Goal: Find specific page/section: Find specific page/section

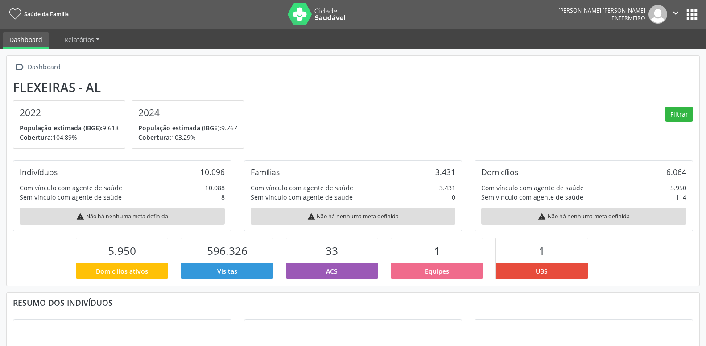
click at [693, 13] on button "apps" at bounding box center [692, 15] width 16 height 16
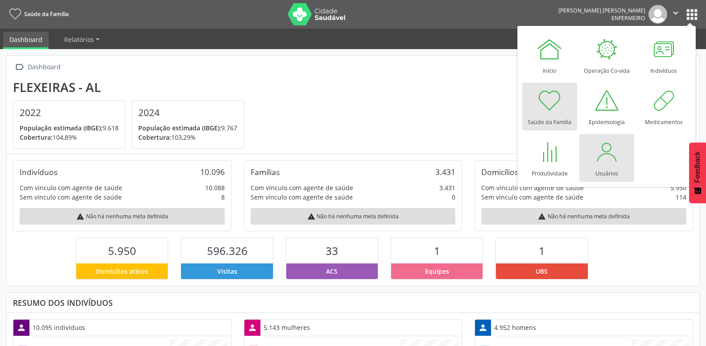
click at [596, 152] on div at bounding box center [606, 151] width 27 height 27
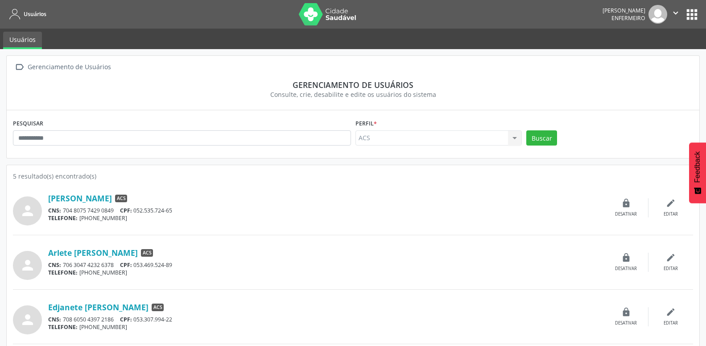
click at [688, 12] on button "apps" at bounding box center [692, 15] width 16 height 16
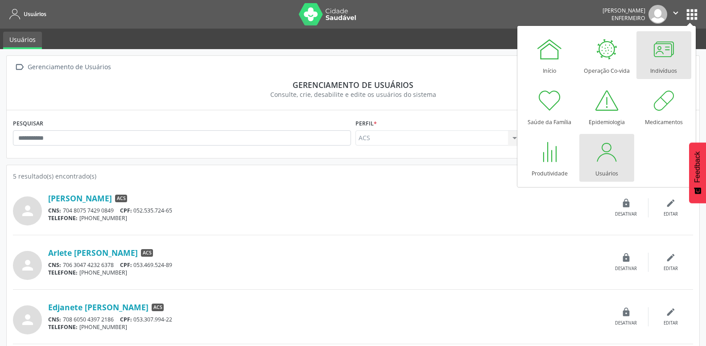
click at [662, 63] on div "Indivíduos" at bounding box center [663, 68] width 27 height 12
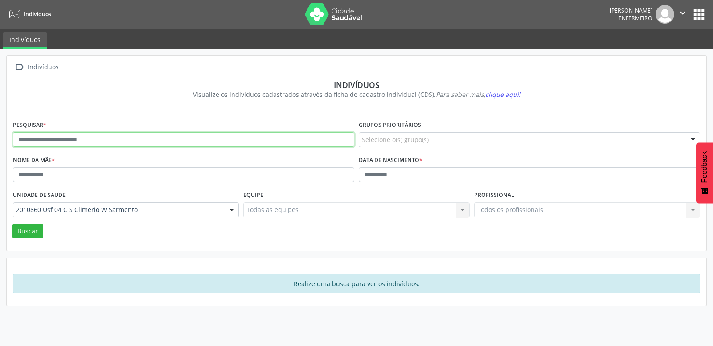
click at [135, 144] on input "text" at bounding box center [184, 139] width 342 height 15
type input "*********"
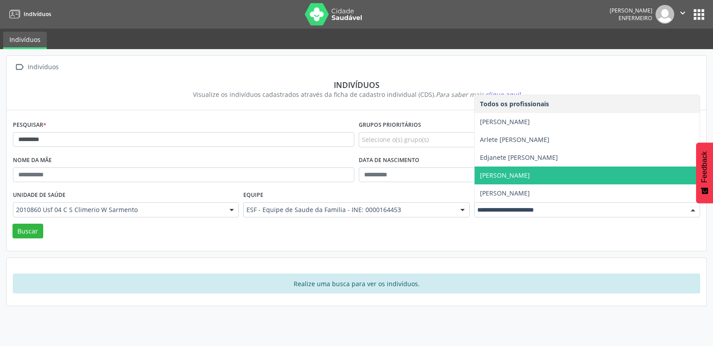
click at [519, 175] on span "[PERSON_NAME]" at bounding box center [505, 175] width 50 height 8
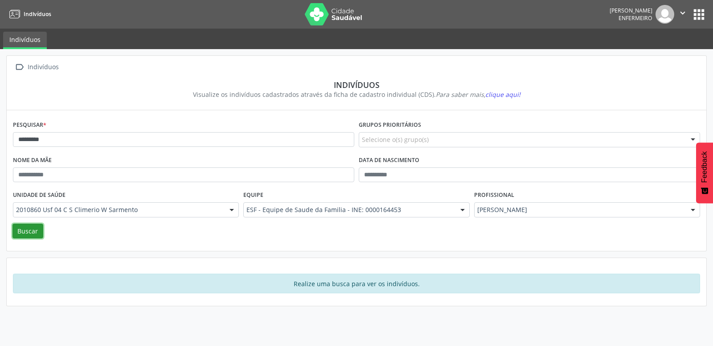
click at [14, 229] on button "Buscar" at bounding box center [27, 230] width 31 height 15
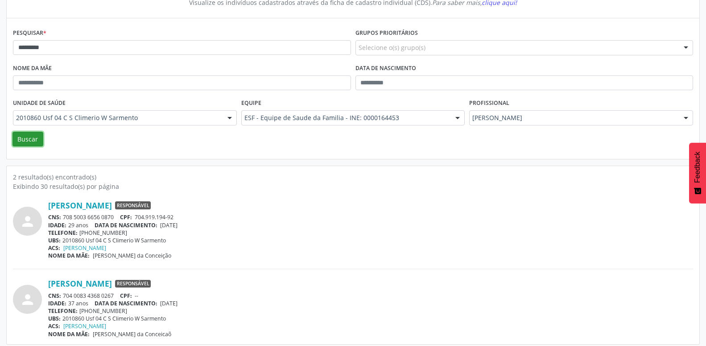
scroll to position [97, 0]
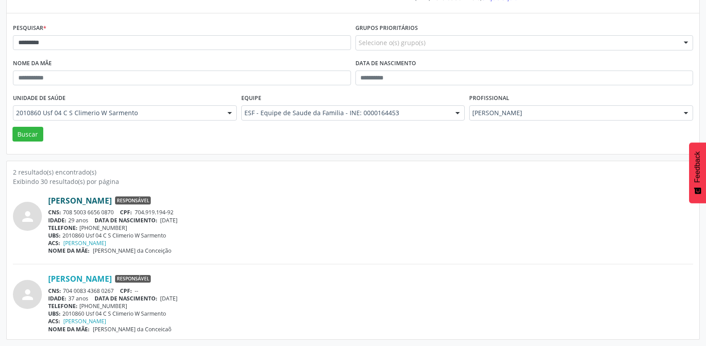
click at [93, 202] on link "Maria Rosineide da Silva" at bounding box center [80, 200] width 64 height 10
